Goal: Information Seeking & Learning: Learn about a topic

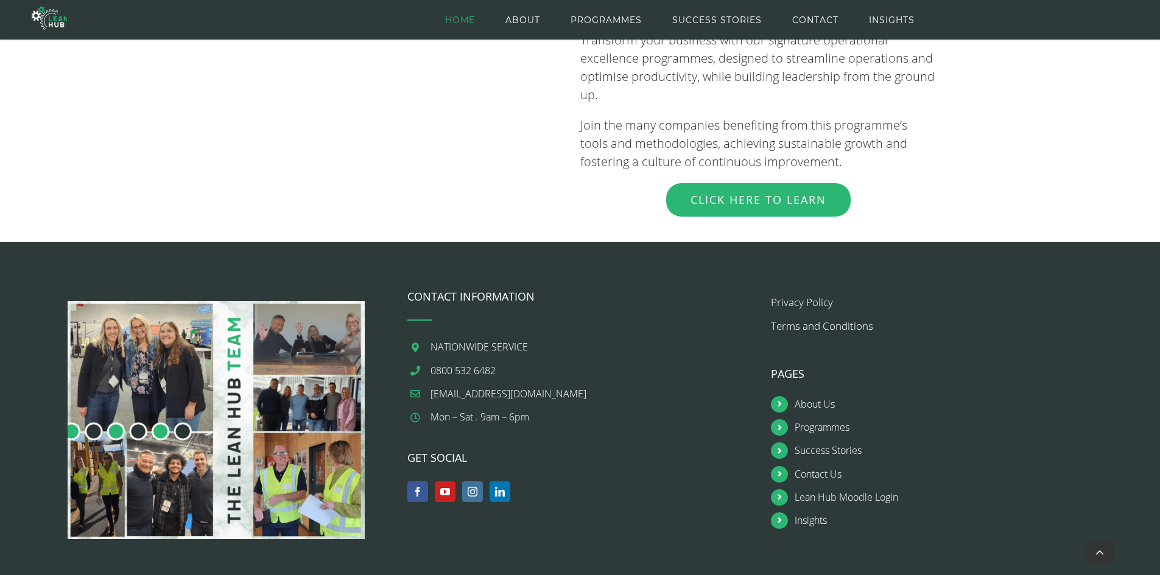
scroll to position [1426, 0]
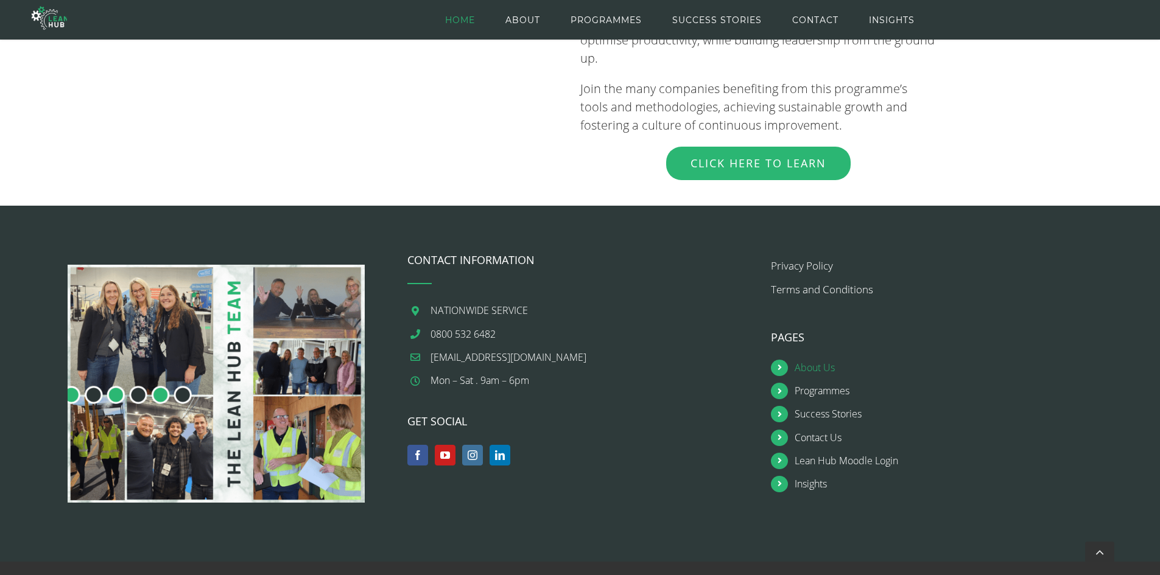
click at [820, 360] on link "About Us" at bounding box center [956, 368] width 323 height 16
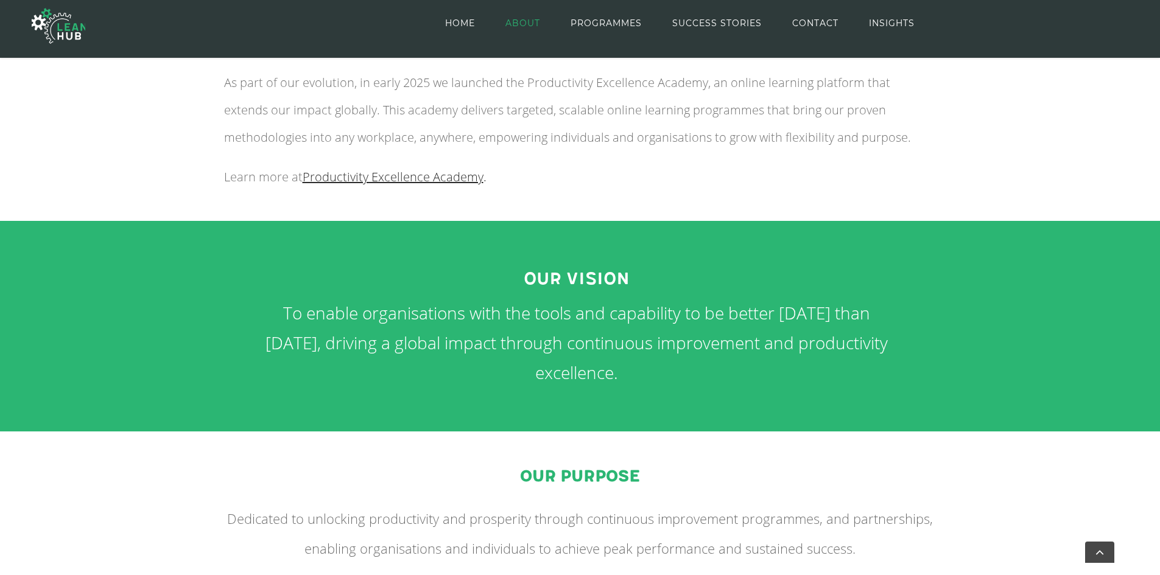
scroll to position [588, 0]
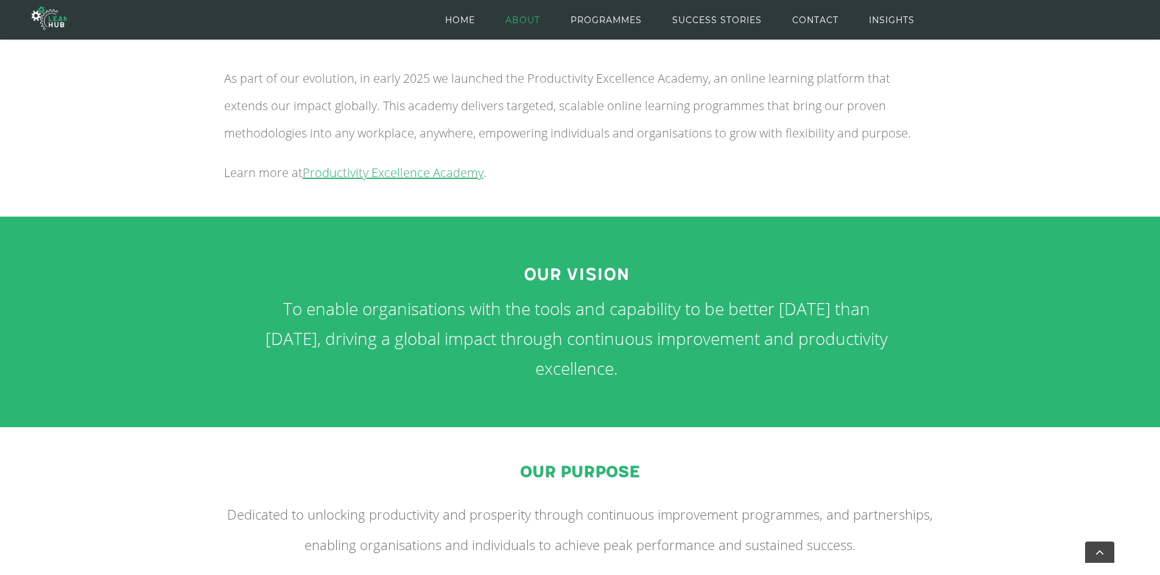
click at [334, 175] on span "Productivity Excellence Academy" at bounding box center [393, 172] width 181 height 16
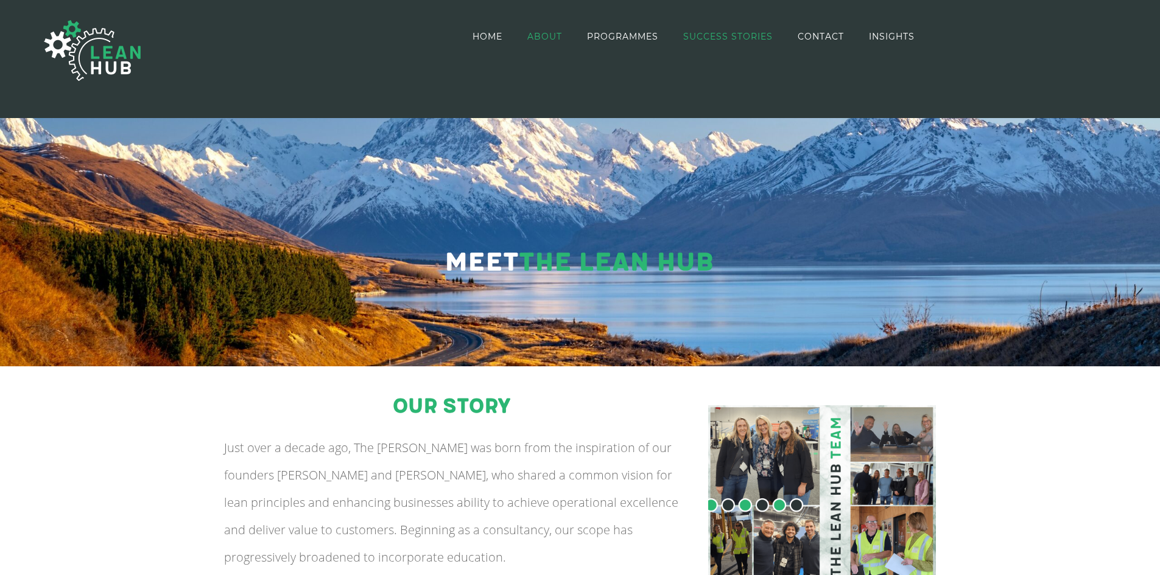
click at [720, 32] on span "SUCCESS STORIES" at bounding box center [728, 36] width 90 height 9
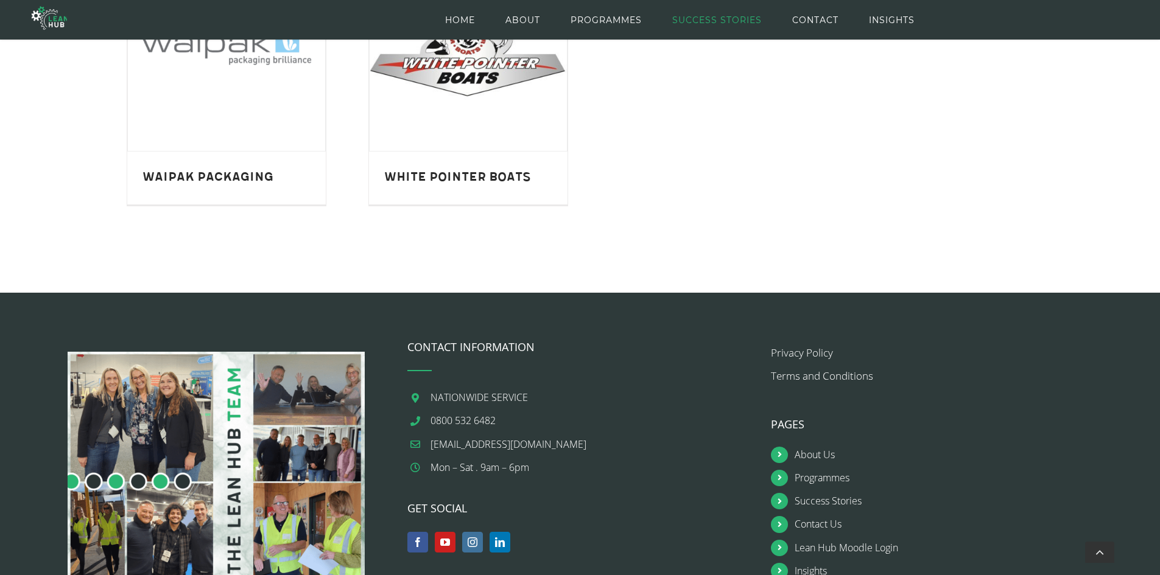
scroll to position [1518, 0]
